Goal: Information Seeking & Learning: Learn about a topic

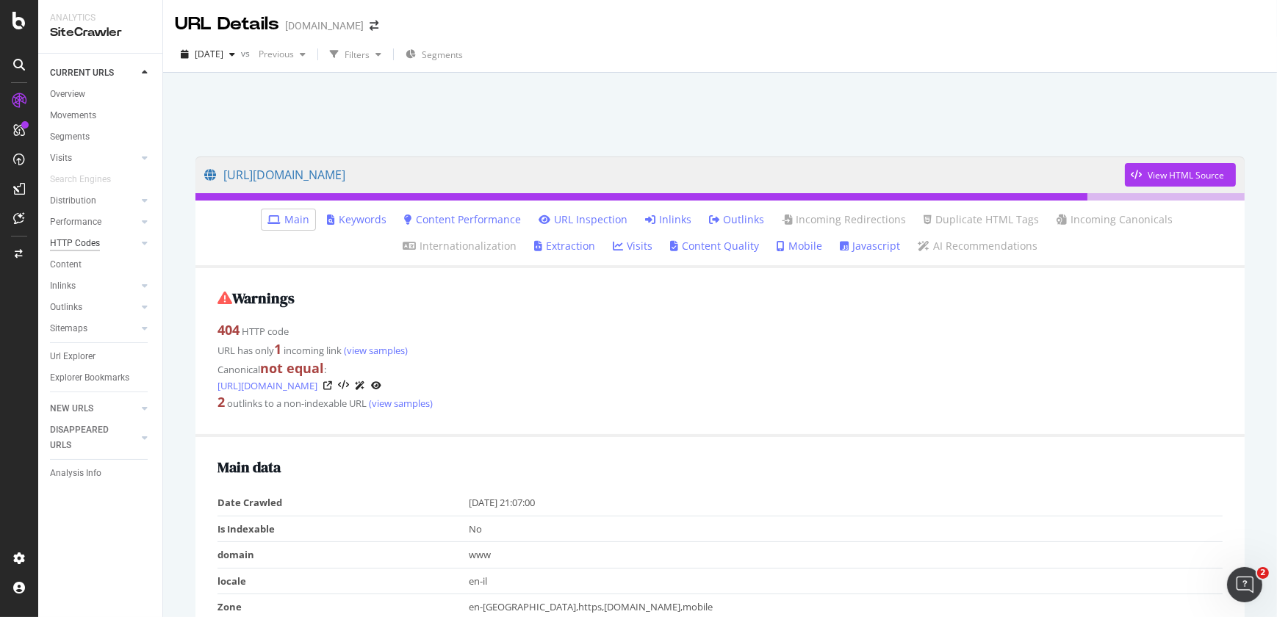
click at [95, 241] on div "HTTP Codes" at bounding box center [75, 243] width 50 height 15
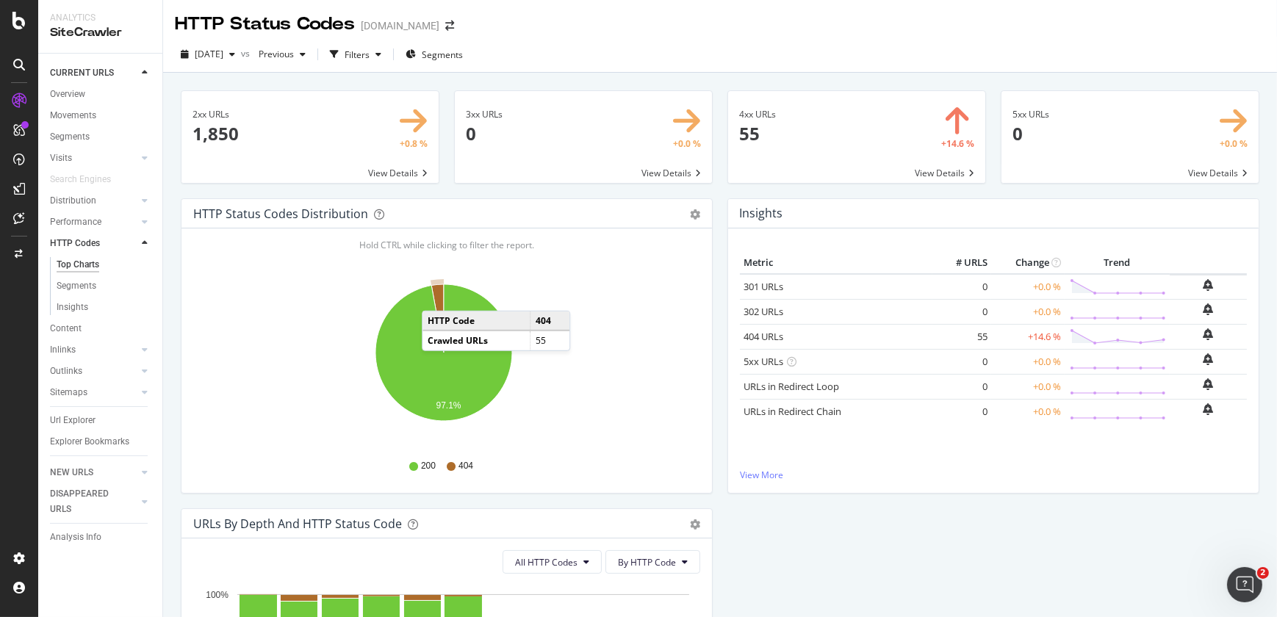
click at [437, 296] on icon "A chart." at bounding box center [437, 318] width 12 height 68
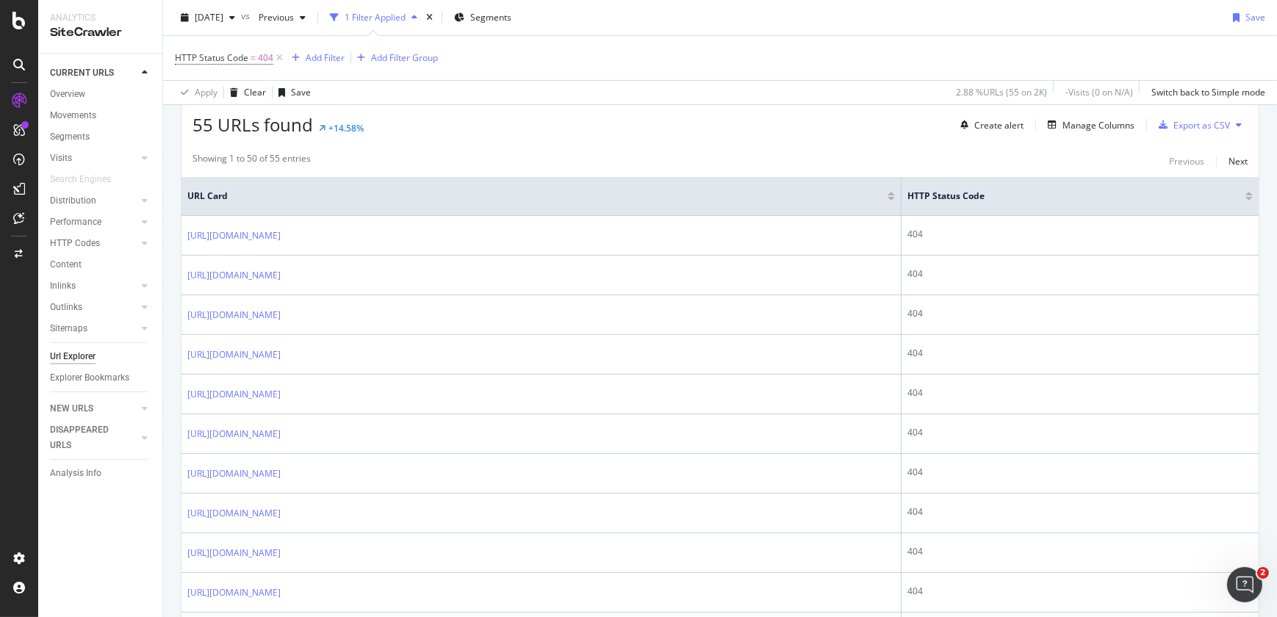
scroll to position [264, 0]
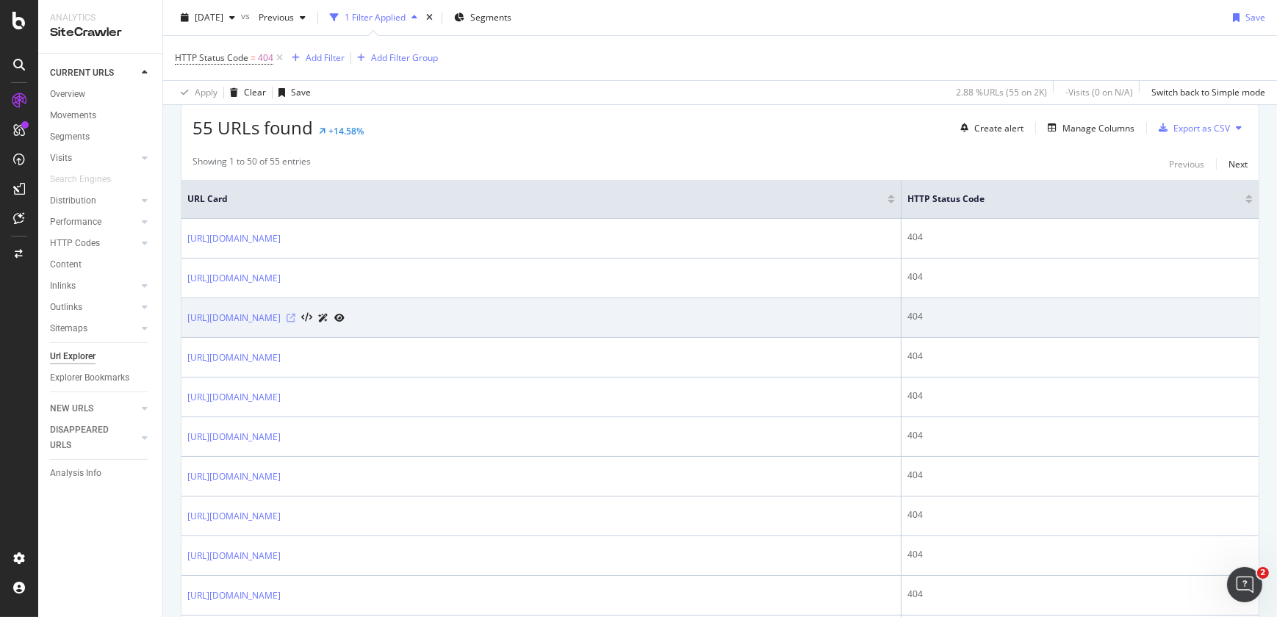
click at [295, 317] on icon at bounding box center [291, 318] width 9 height 9
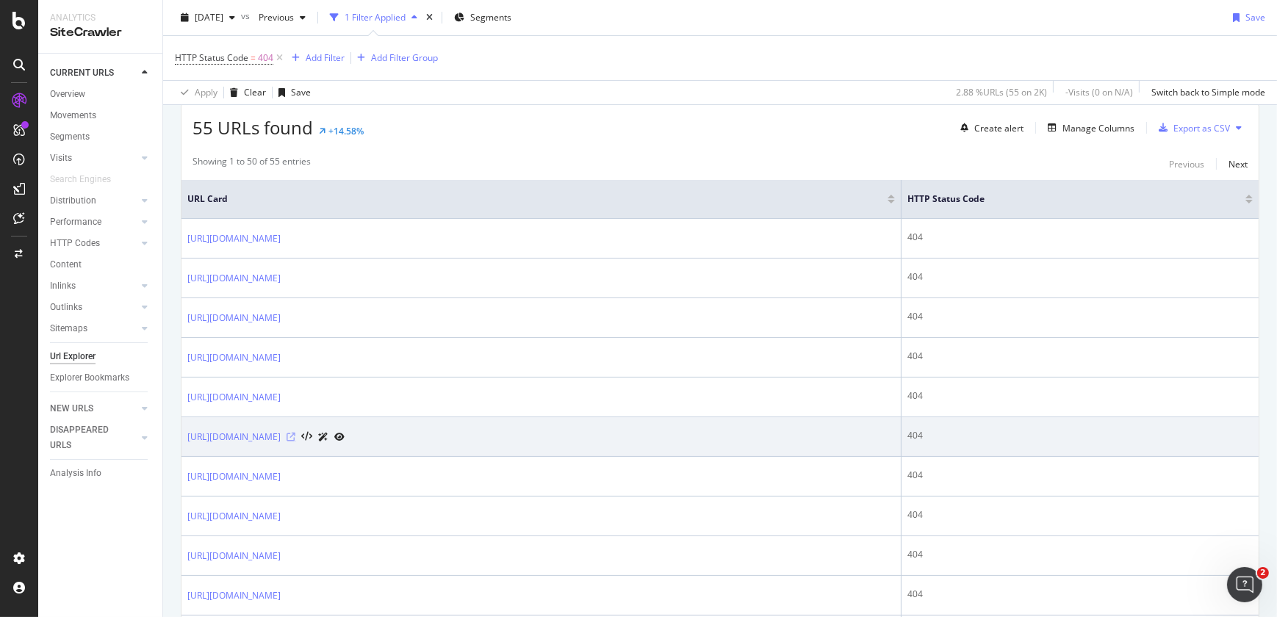
click at [295, 434] on icon at bounding box center [291, 437] width 9 height 9
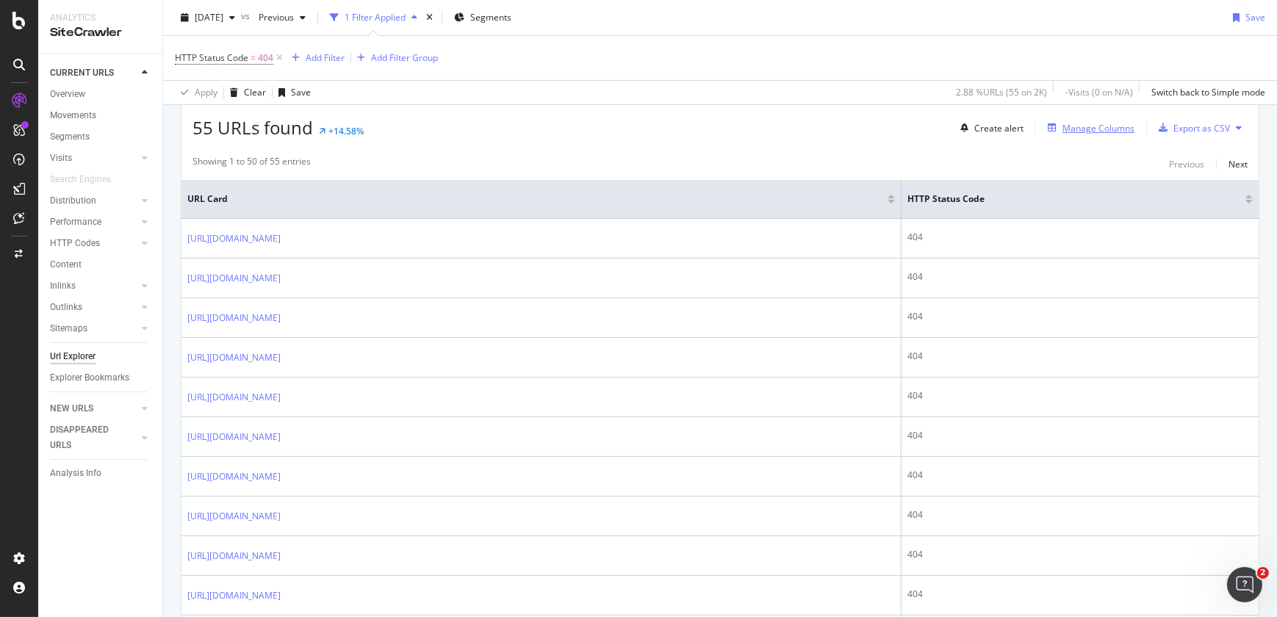
click at [1060, 135] on div "Manage Columns" at bounding box center [1088, 128] width 93 height 16
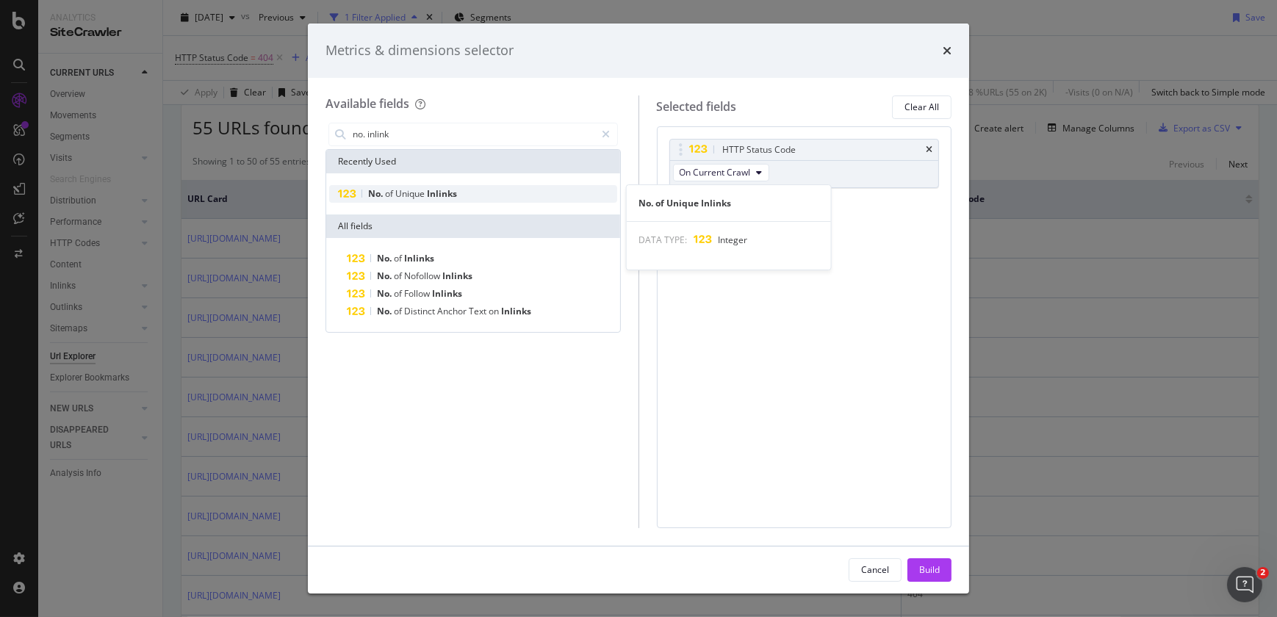
type input "no. inlink"
click at [588, 198] on div "No. of Unique Inlinks" at bounding box center [473, 194] width 288 height 18
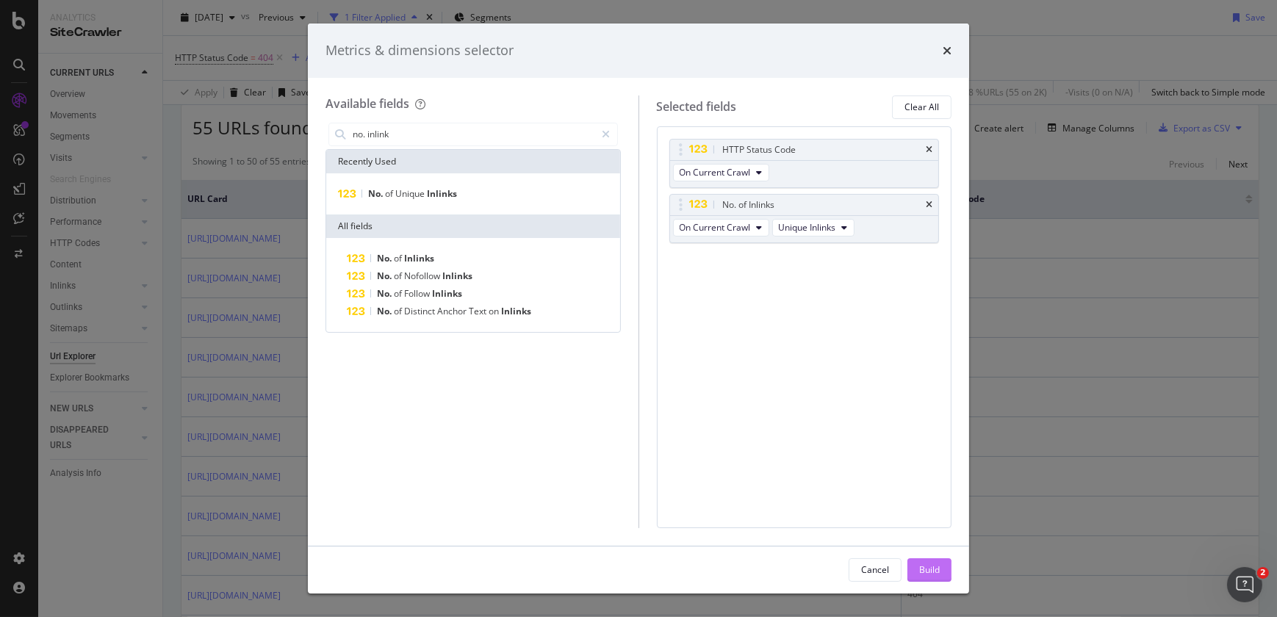
click at [926, 564] on div "Build" at bounding box center [929, 570] width 21 height 12
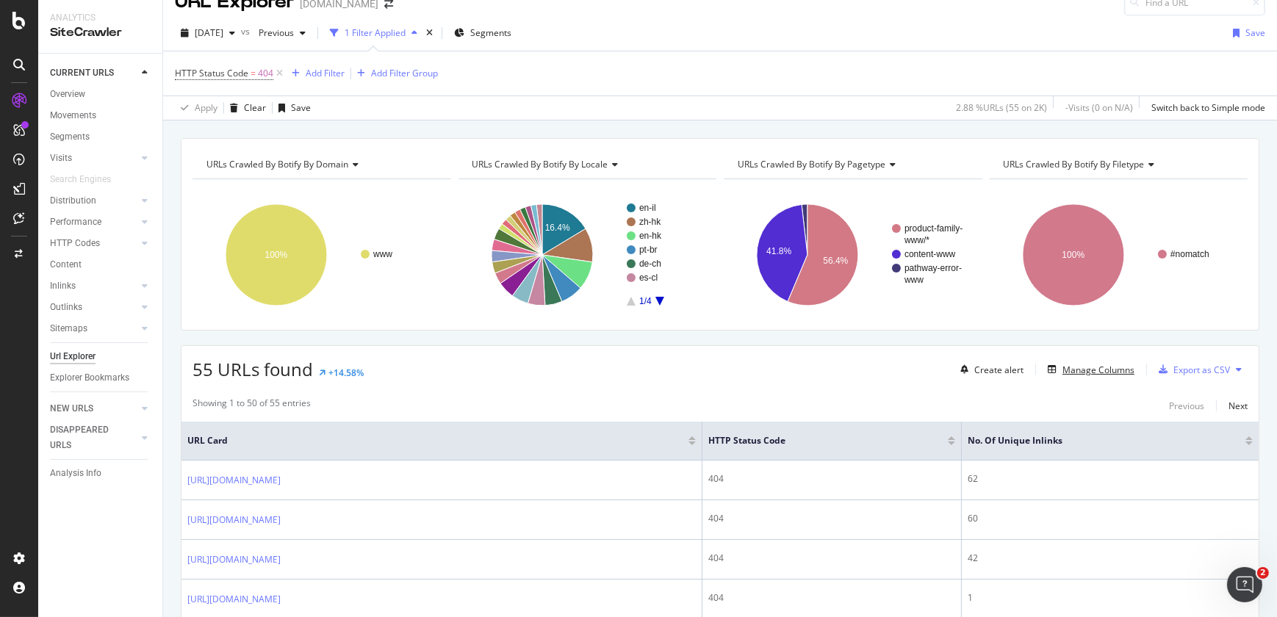
scroll to position [530, 0]
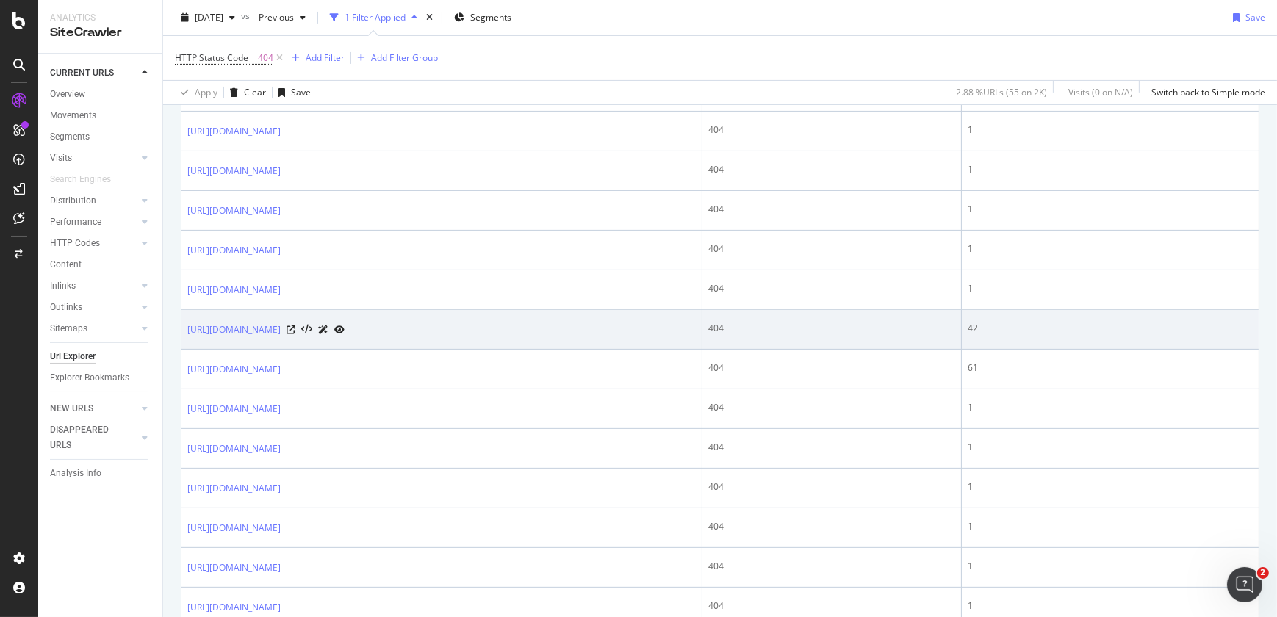
click at [345, 329] on div at bounding box center [316, 329] width 58 height 15
click at [295, 328] on icon at bounding box center [291, 330] width 9 height 9
click at [281, 333] on link "[URL][DOMAIN_NAME]" at bounding box center [233, 330] width 93 height 15
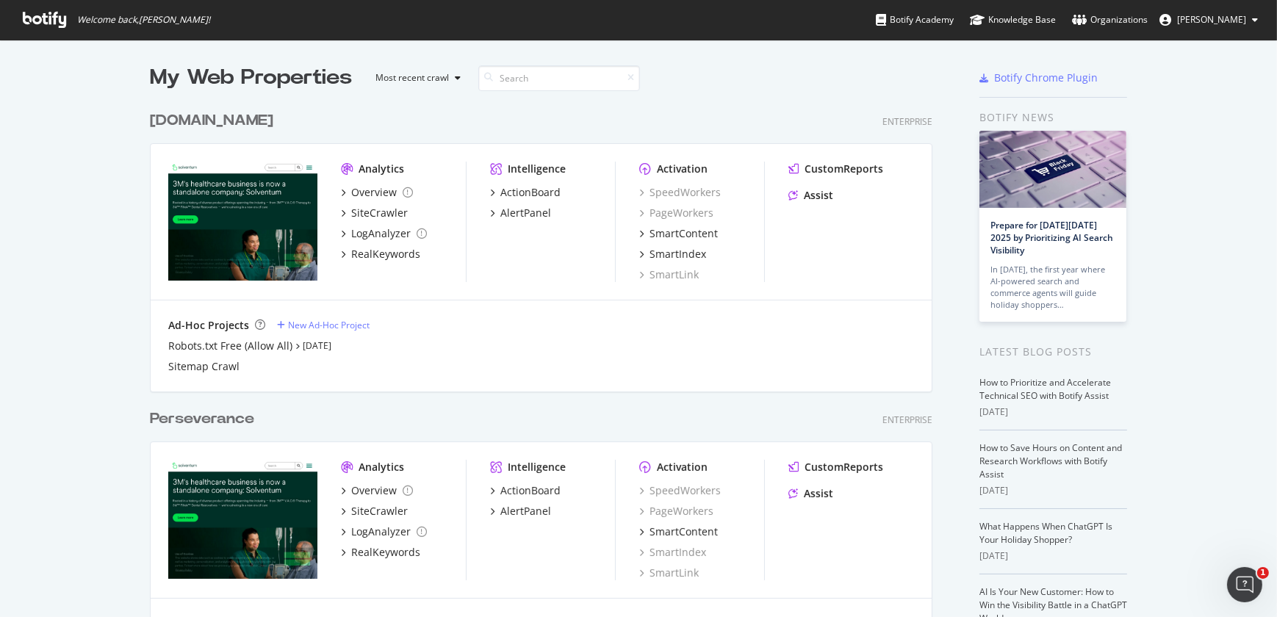
scroll to position [539, 0]
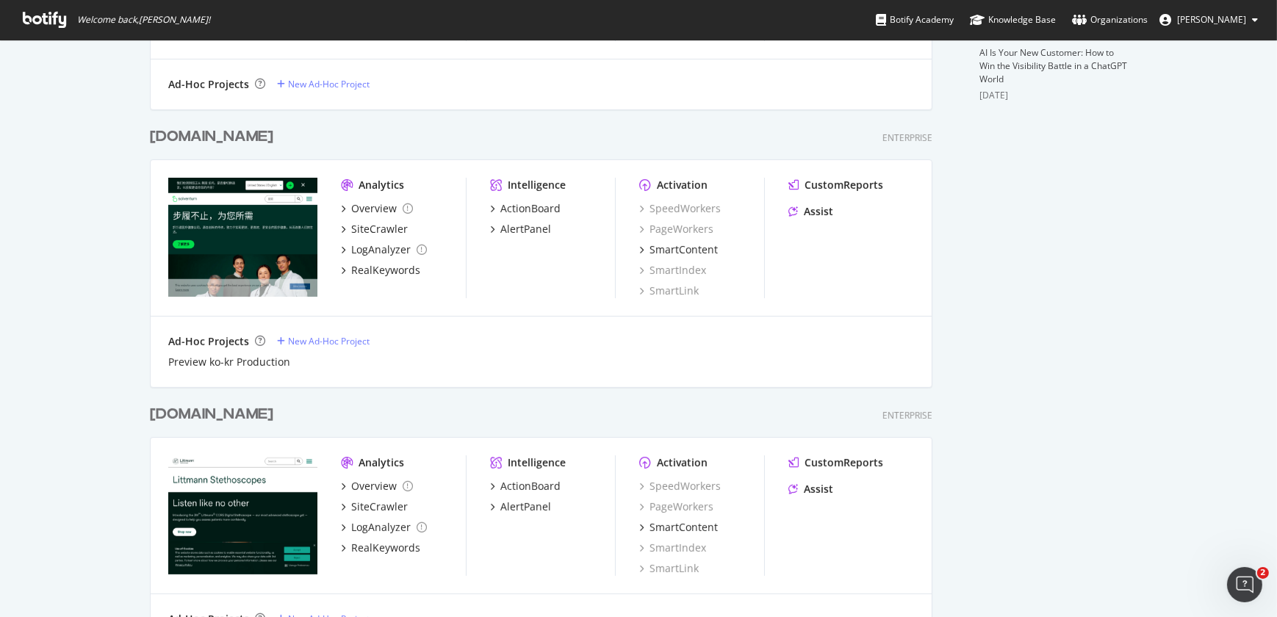
click at [198, 414] on div "[DOMAIN_NAME]" at bounding box center [211, 414] width 123 height 21
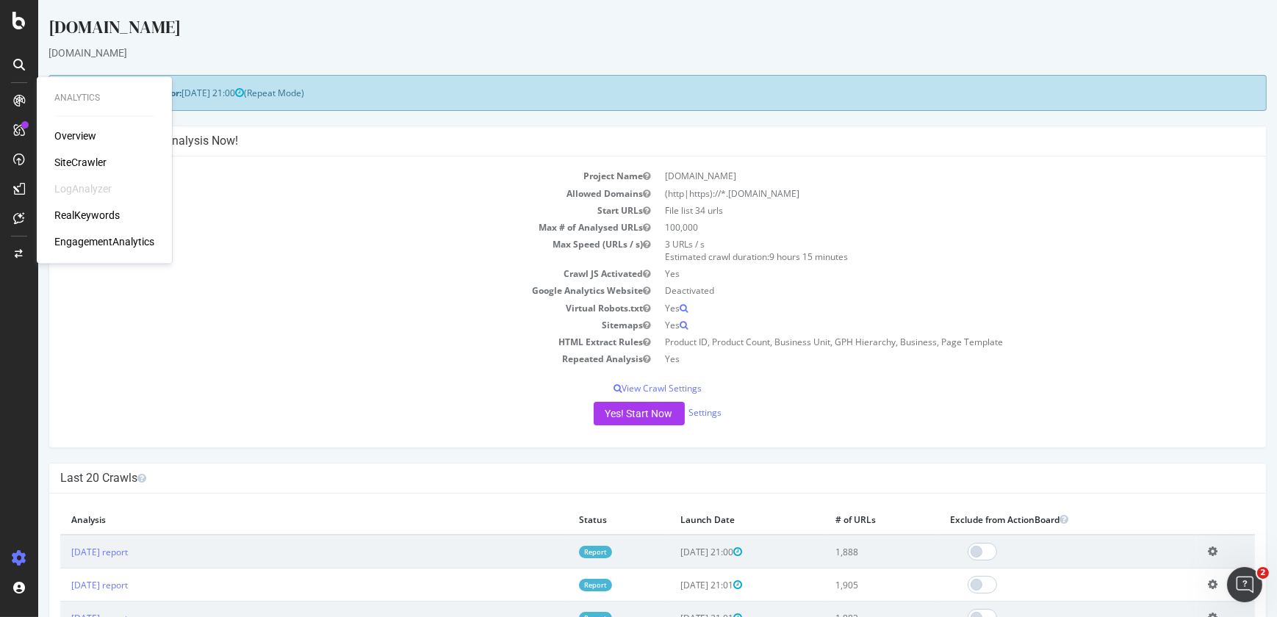
click at [68, 158] on div "SiteCrawler" at bounding box center [80, 162] width 52 height 15
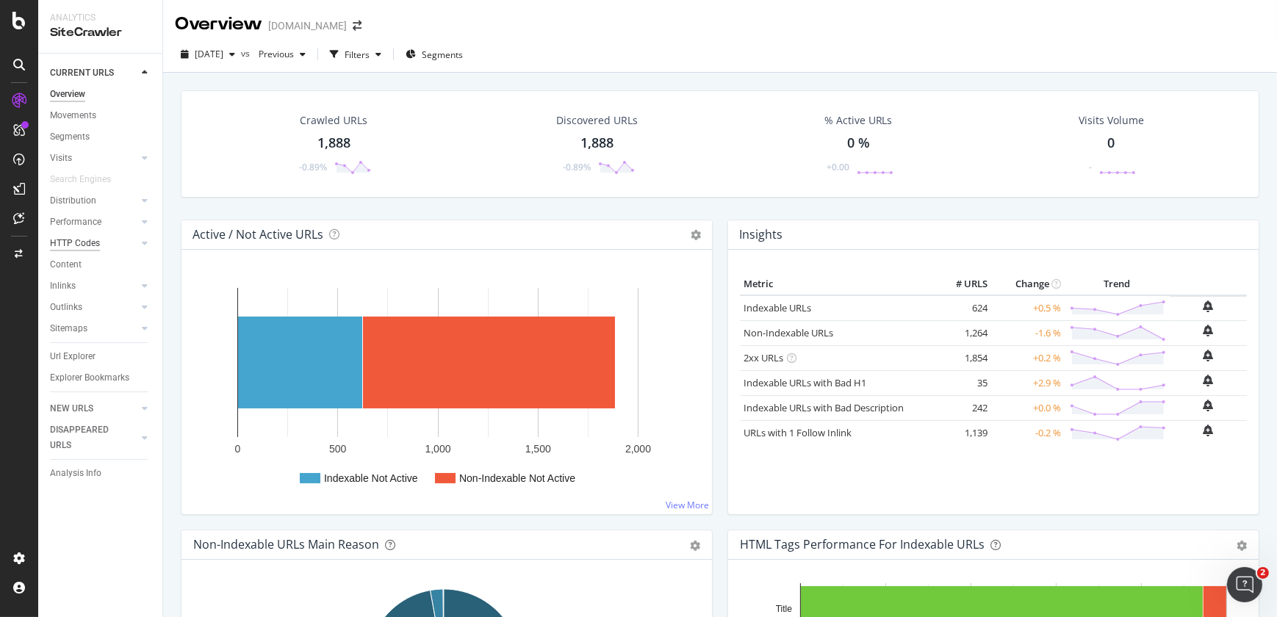
click at [89, 249] on div "HTTP Codes" at bounding box center [75, 243] width 50 height 15
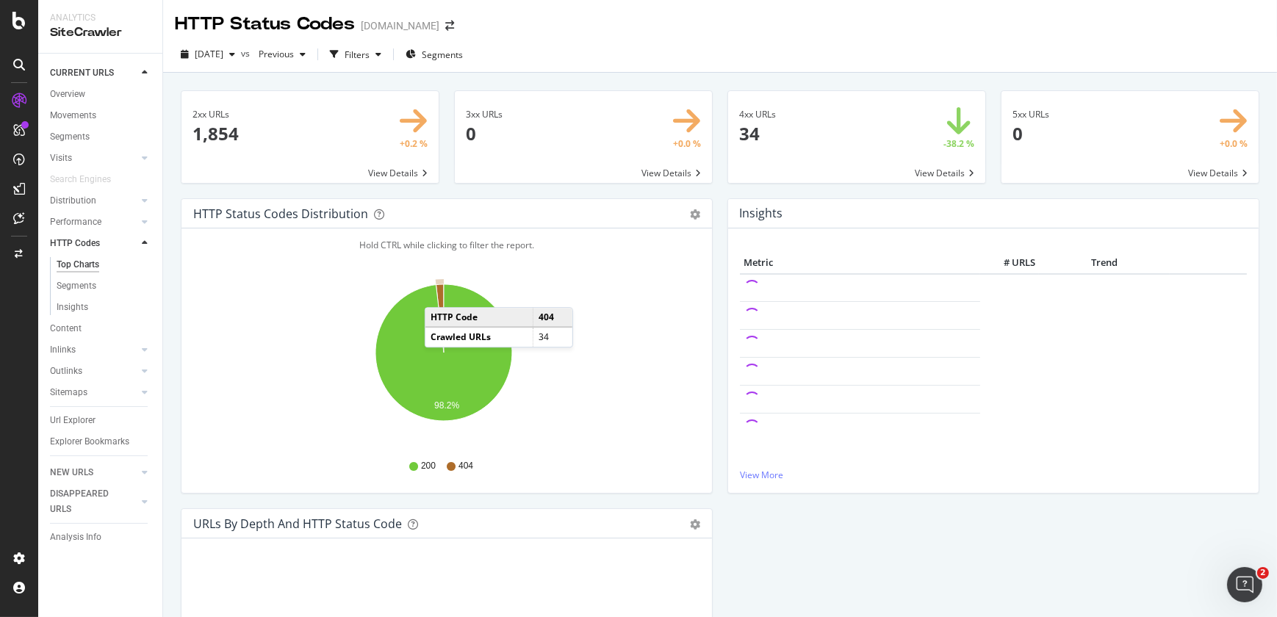
click at [439, 292] on icon "A chart." at bounding box center [440, 318] width 8 height 68
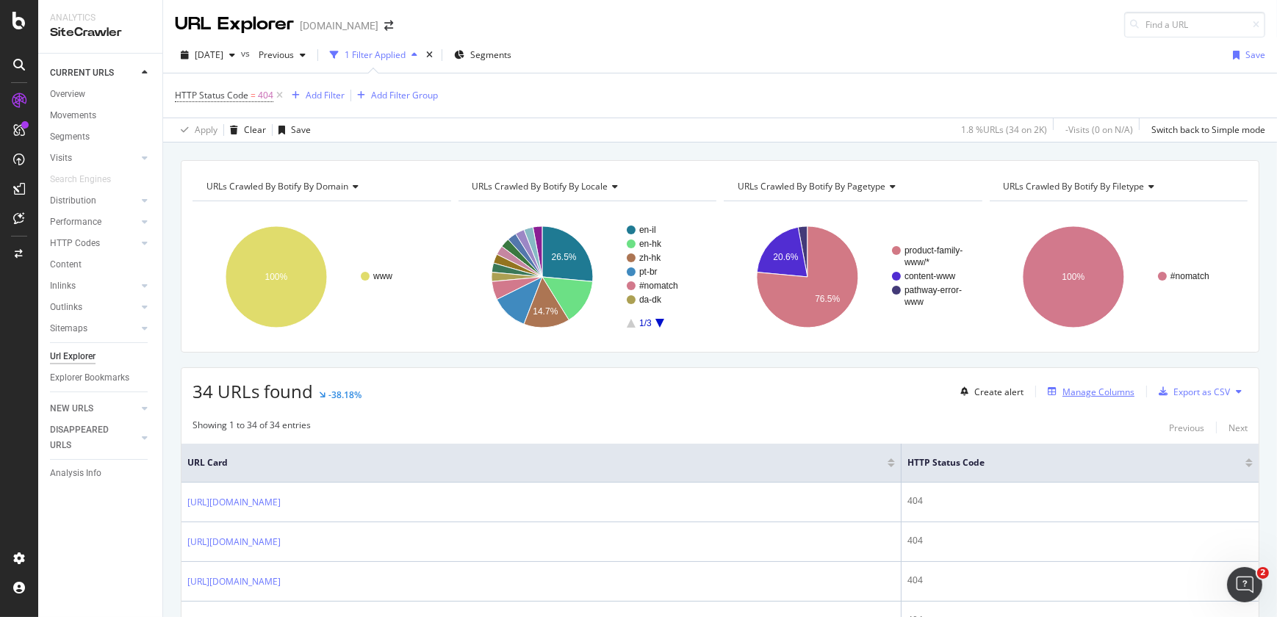
click at [1076, 390] on div "Manage Columns" at bounding box center [1099, 392] width 72 height 12
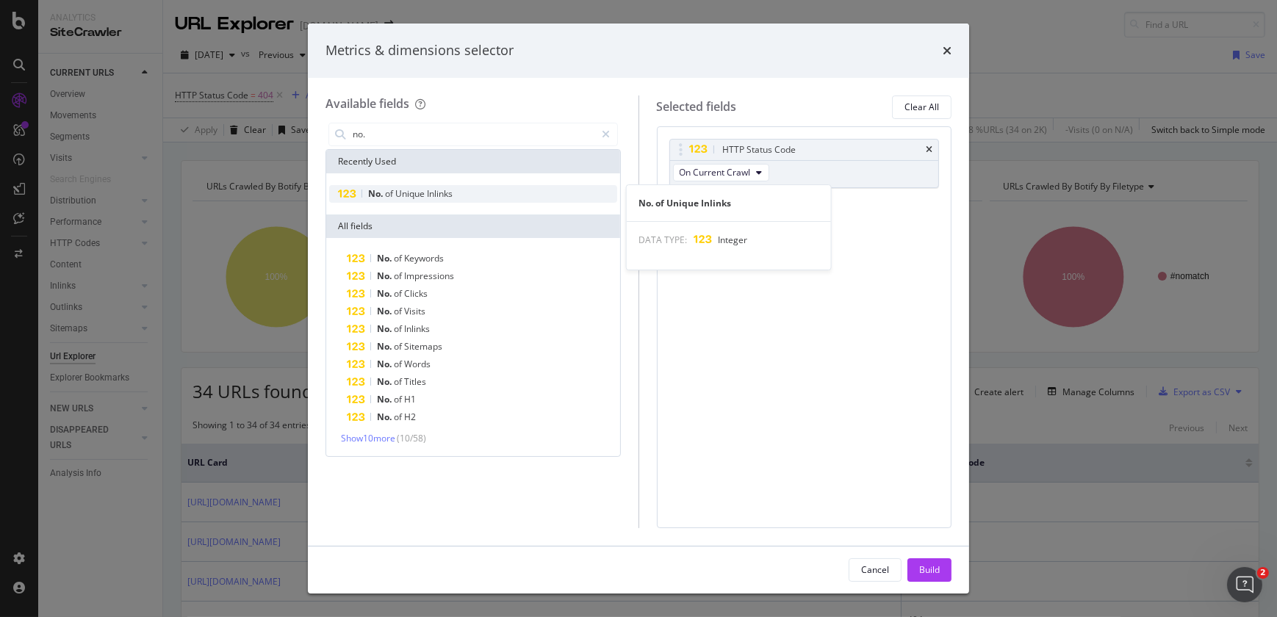
type input "no."
click at [531, 198] on div "No. of Unique Inlinks" at bounding box center [473, 194] width 288 height 18
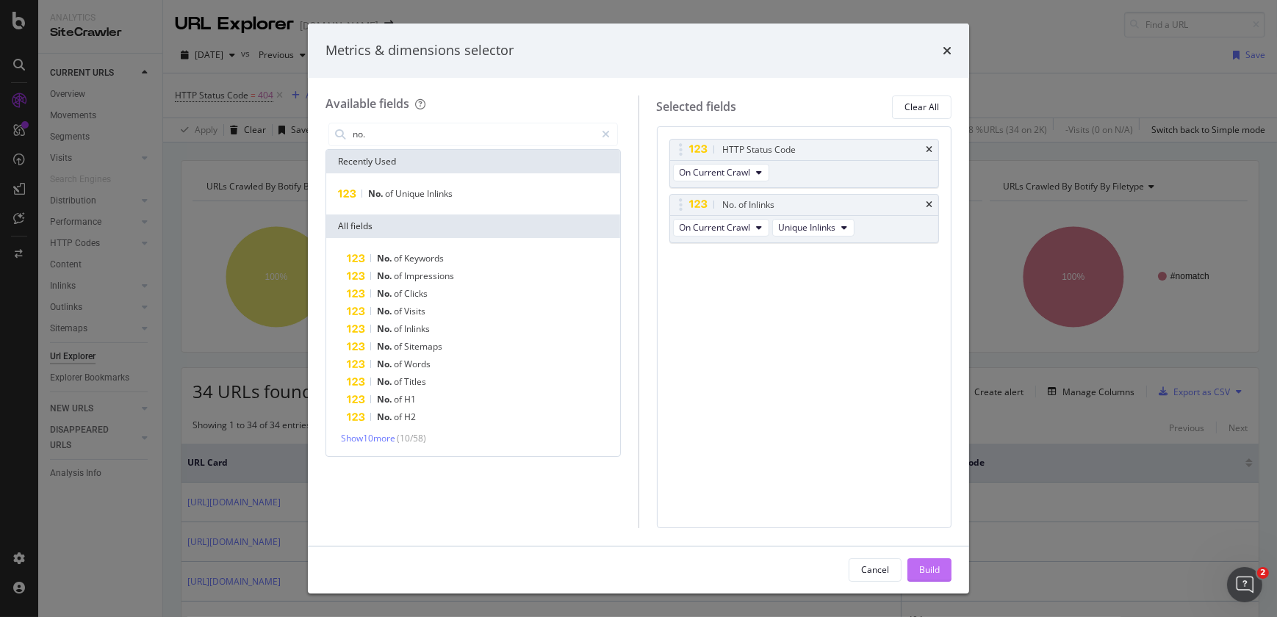
click at [914, 567] on button "Build" at bounding box center [930, 571] width 44 height 24
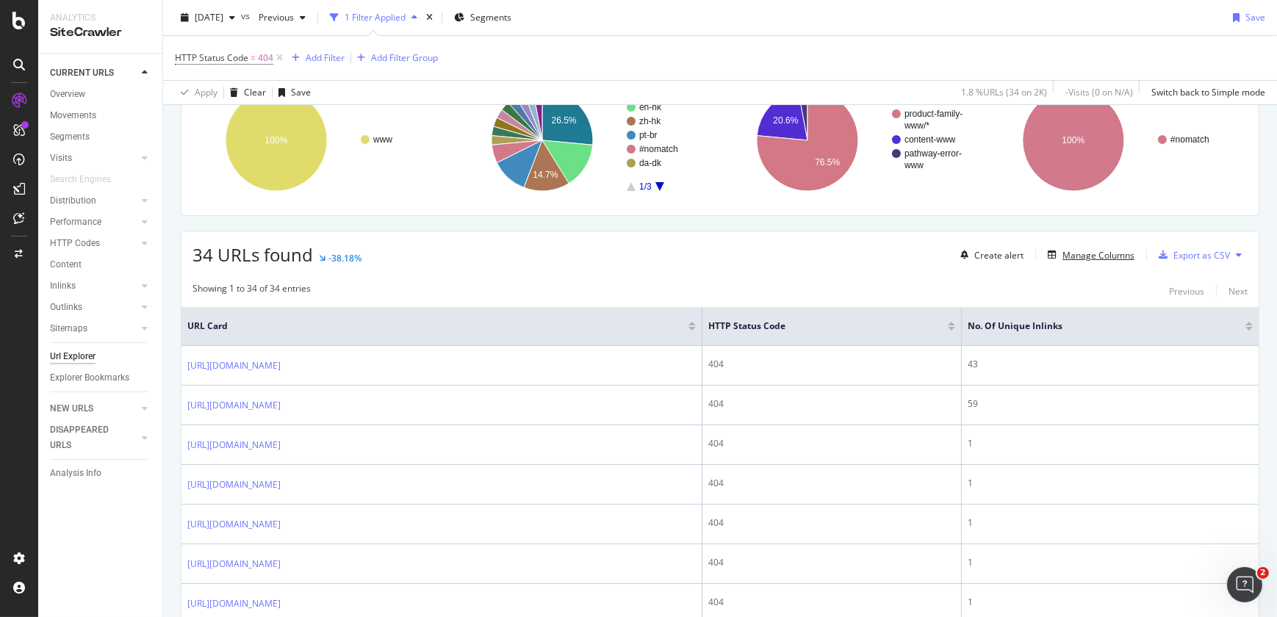
scroll to position [183, 0]
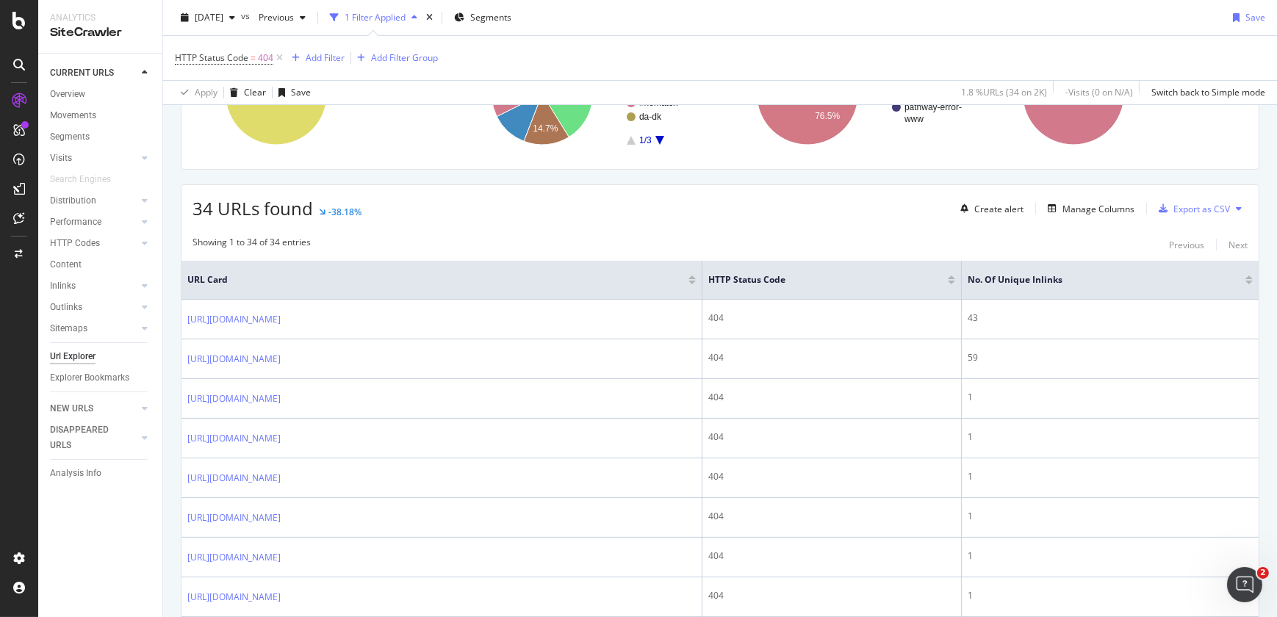
click at [1246, 283] on div at bounding box center [1249, 283] width 7 height 4
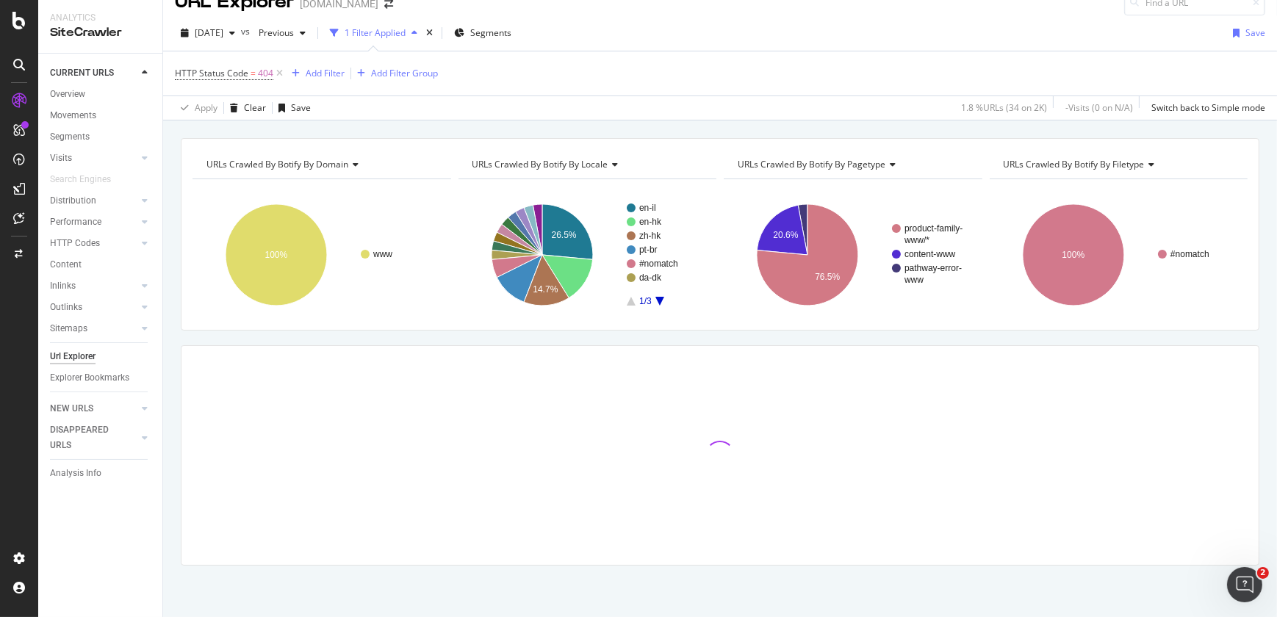
scroll to position [183, 0]
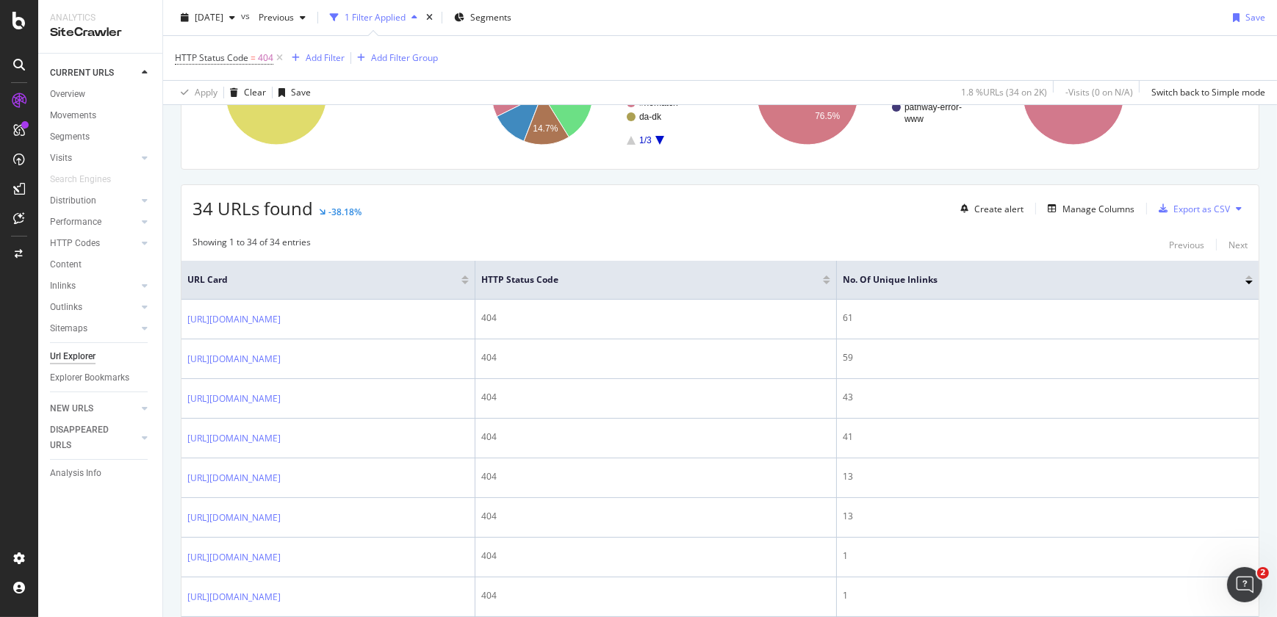
click at [1246, 283] on div at bounding box center [1249, 283] width 7 height 4
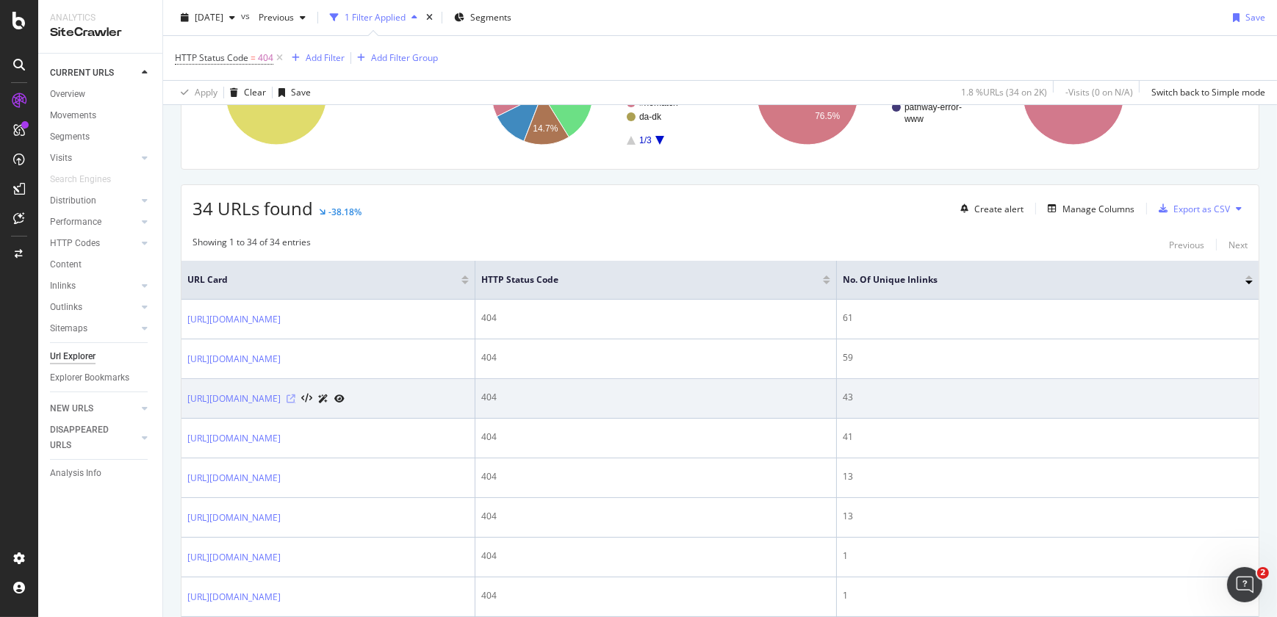
click at [295, 403] on icon at bounding box center [291, 399] width 9 height 9
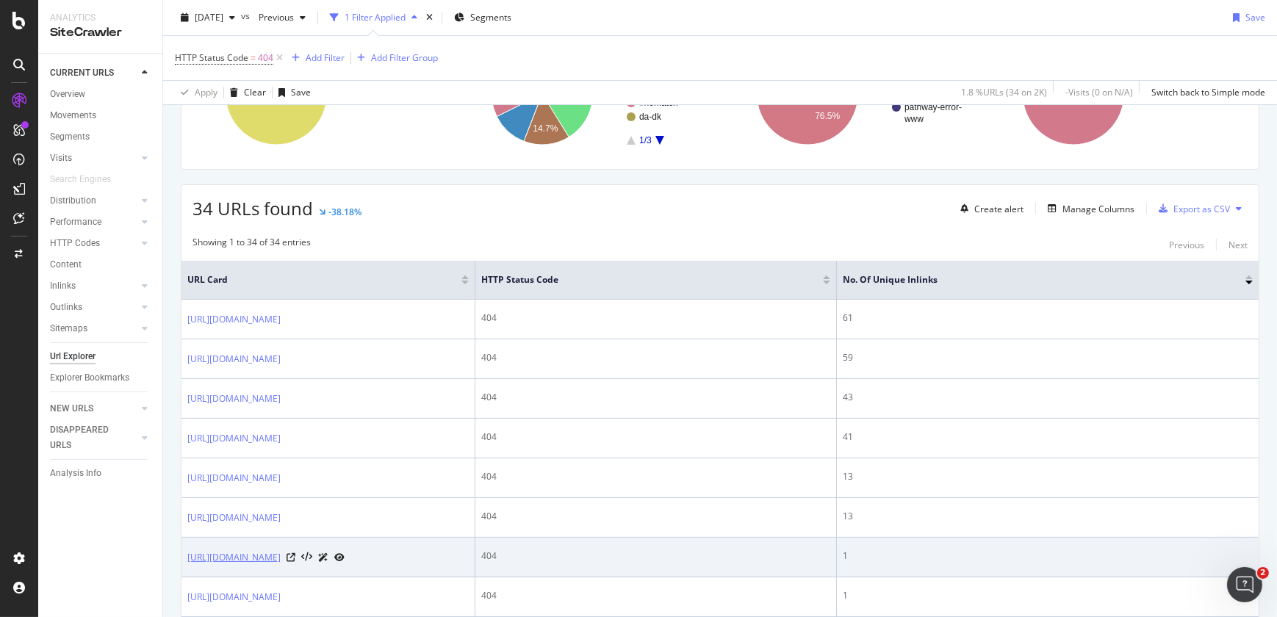
click at [281, 565] on link "[URL][DOMAIN_NAME]" at bounding box center [233, 557] width 93 height 15
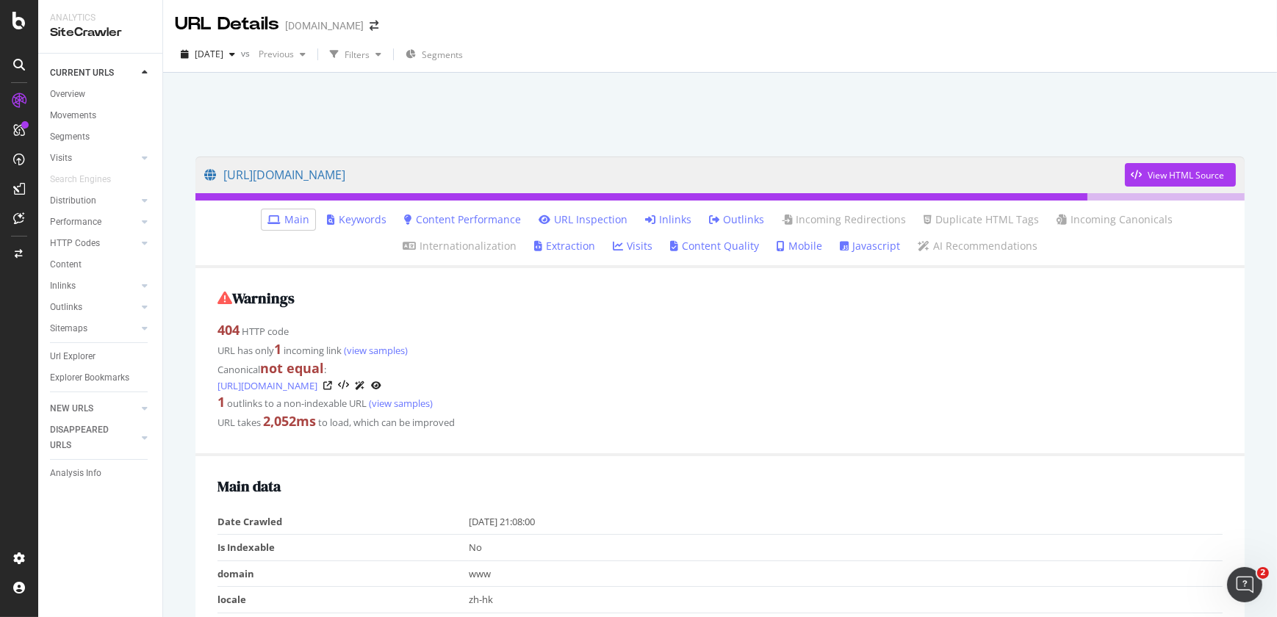
click at [645, 219] on link "Inlinks" at bounding box center [668, 219] width 46 height 15
